Goal: Navigation & Orientation: Understand site structure

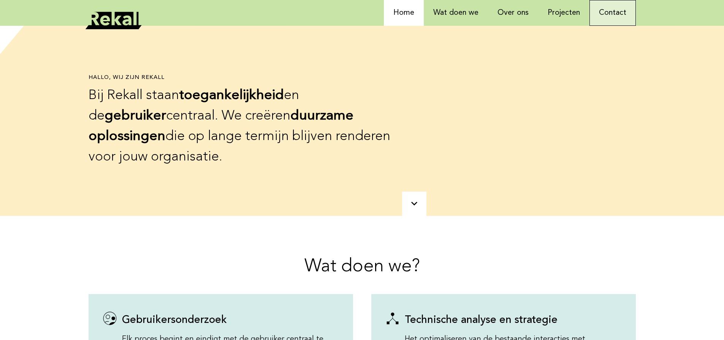
click at [618, 15] on link "Contact" at bounding box center [612, 13] width 46 height 26
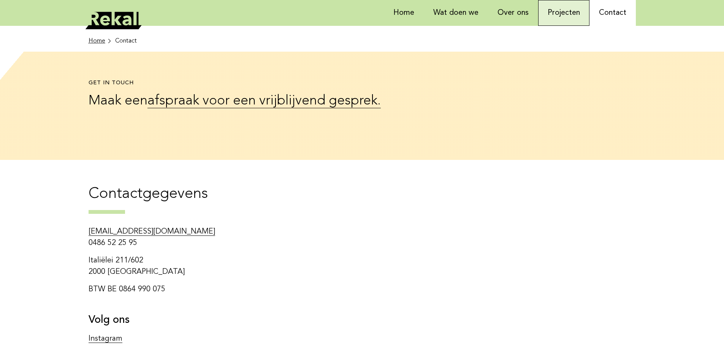
click at [574, 19] on link "Projecten" at bounding box center [563, 13] width 51 height 26
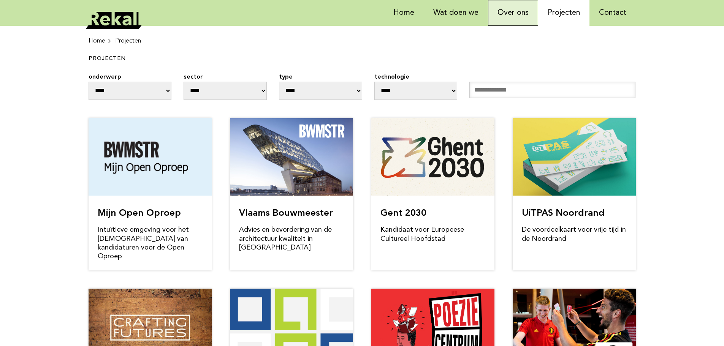
click at [526, 11] on link "Over ons" at bounding box center [513, 13] width 50 height 26
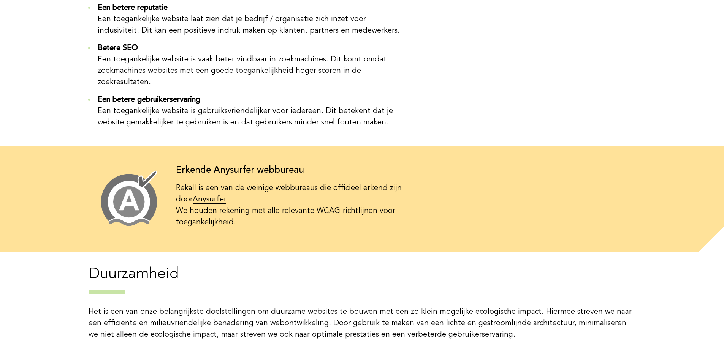
scroll to position [456, 0]
